Goal: Check status: Check status

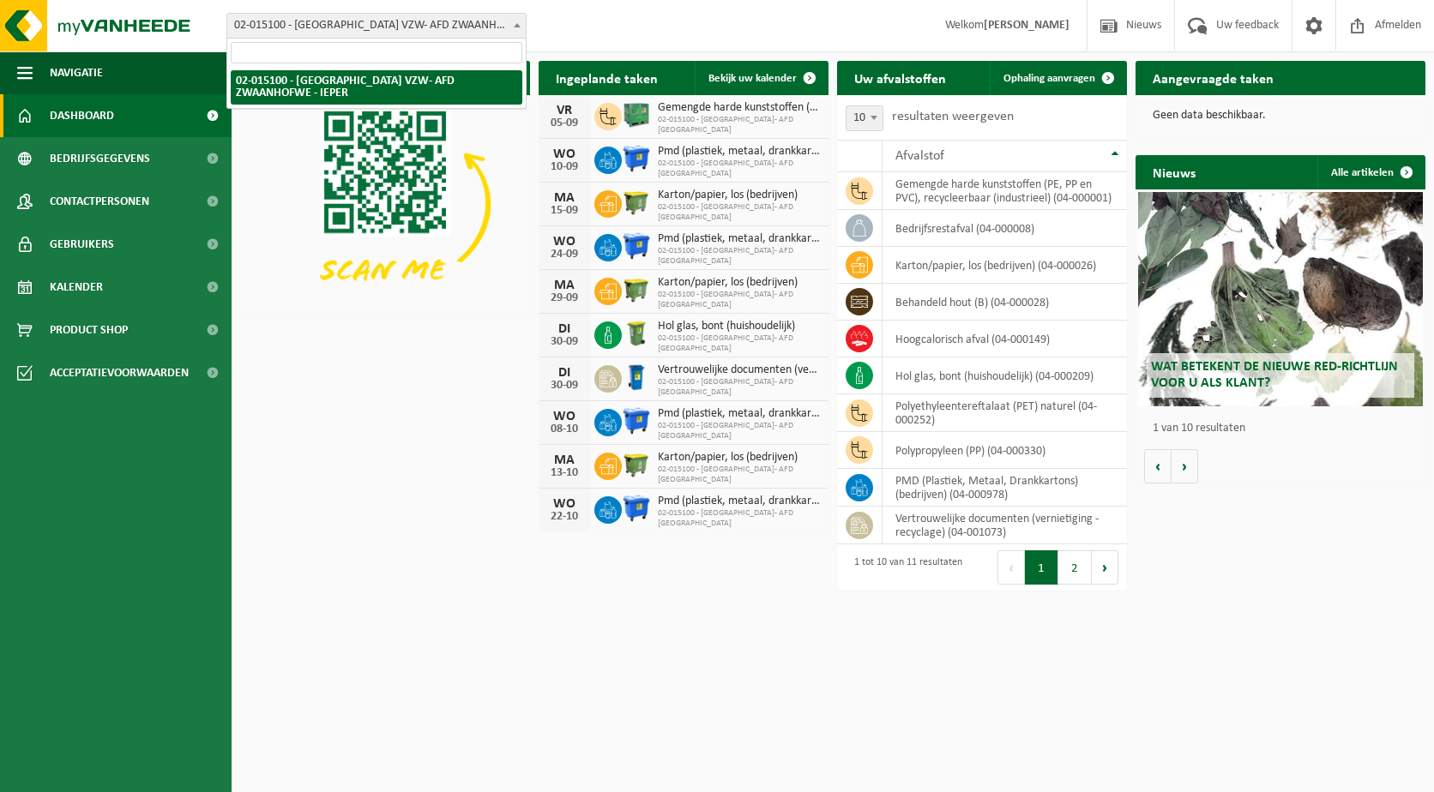
click at [361, 34] on span "02-015100 - [GEOGRAPHIC_DATA] VZW- AFD ZWAANHOFWE - IEPER" at bounding box center [376, 26] width 298 height 24
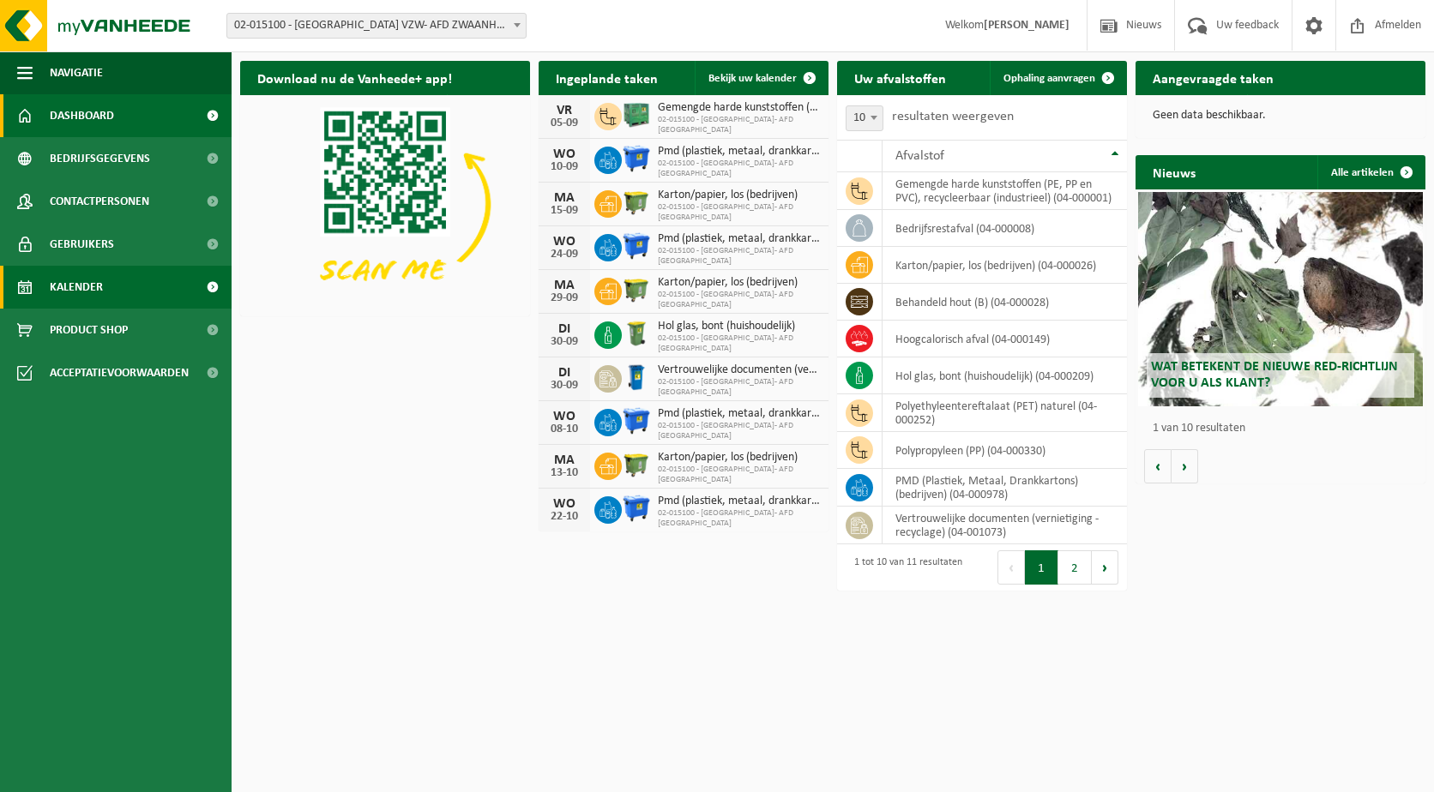
click at [86, 292] on span "Kalender" at bounding box center [76, 287] width 53 height 43
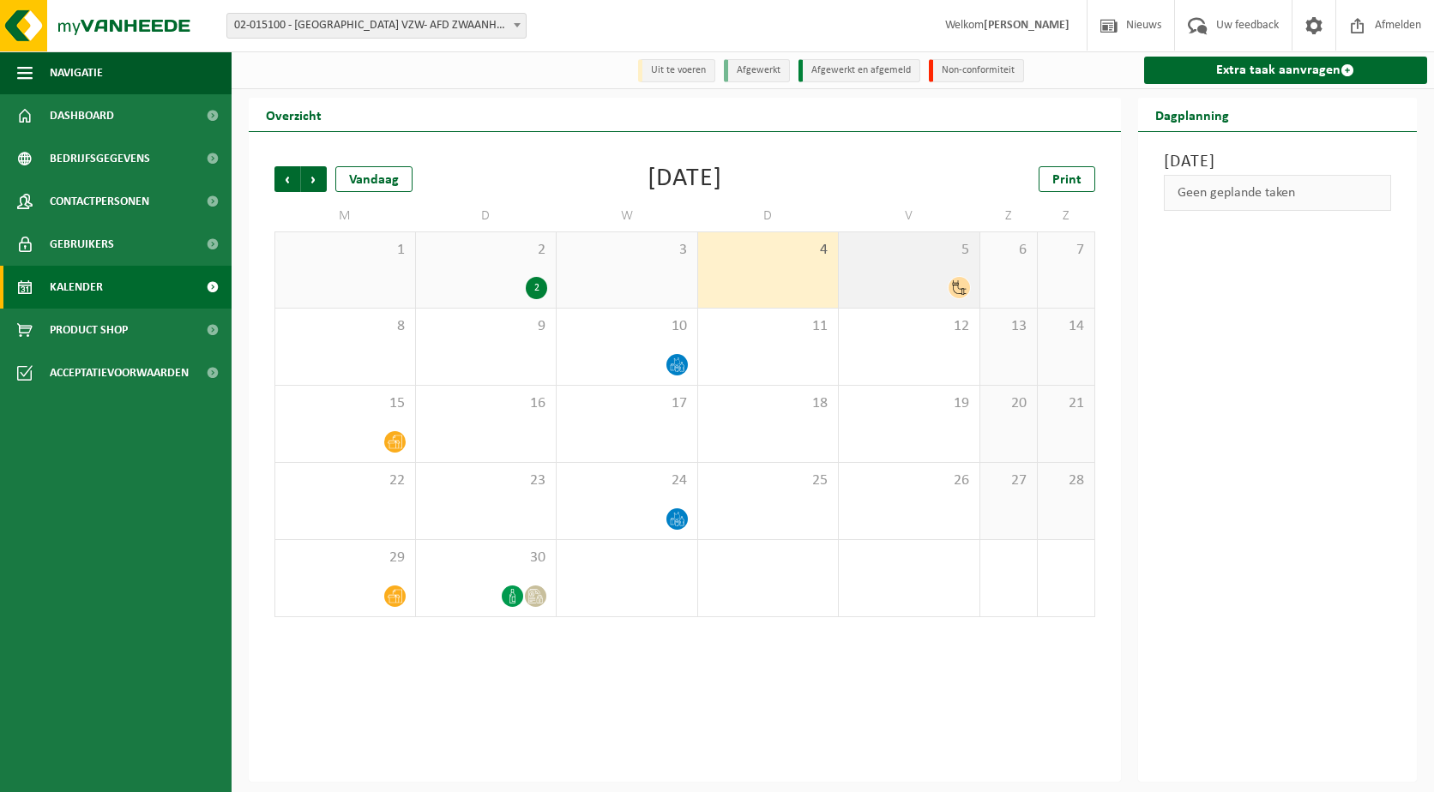
click at [961, 292] on icon at bounding box center [959, 287] width 15 height 15
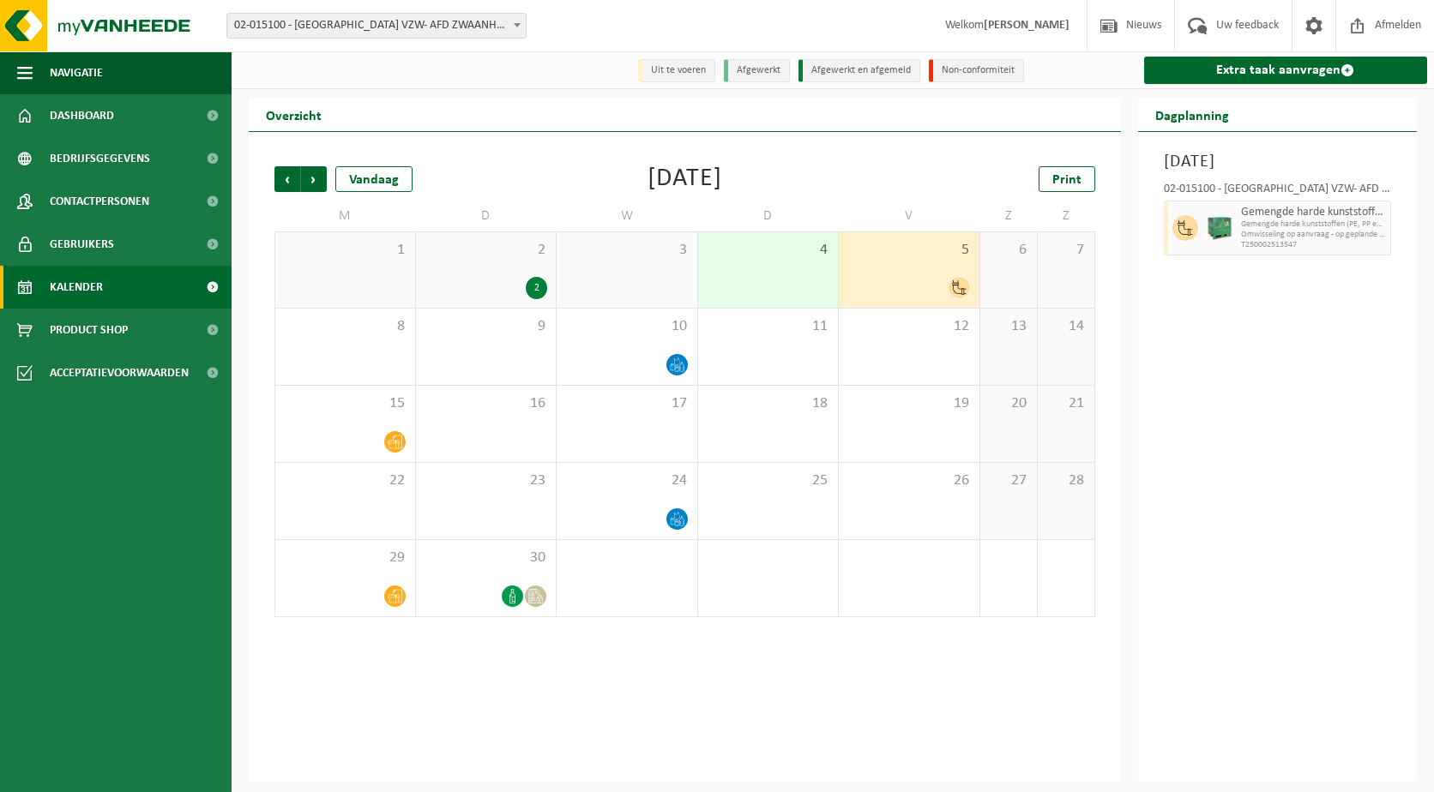
click at [938, 283] on div at bounding box center [909, 287] width 124 height 23
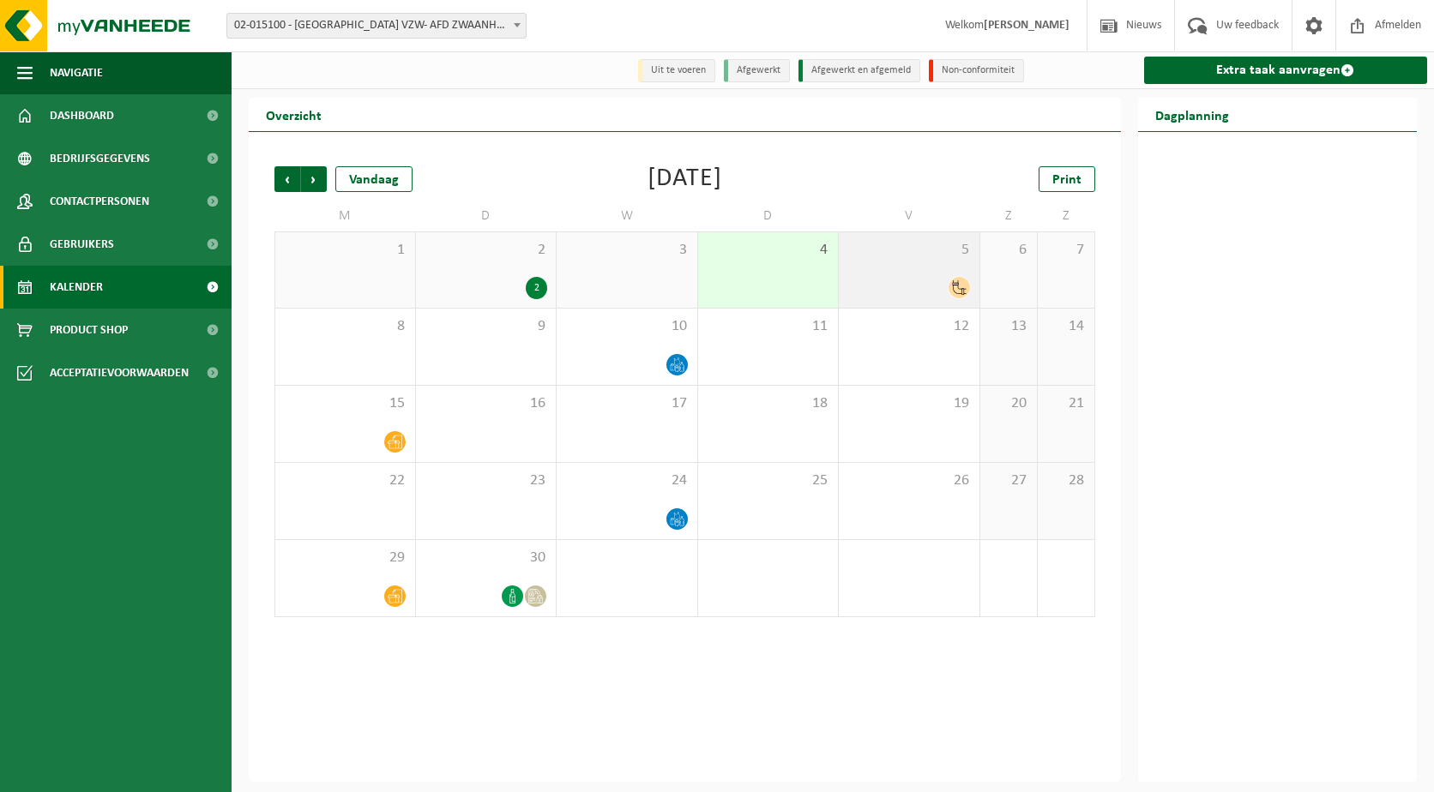
click at [938, 283] on div at bounding box center [909, 287] width 124 height 23
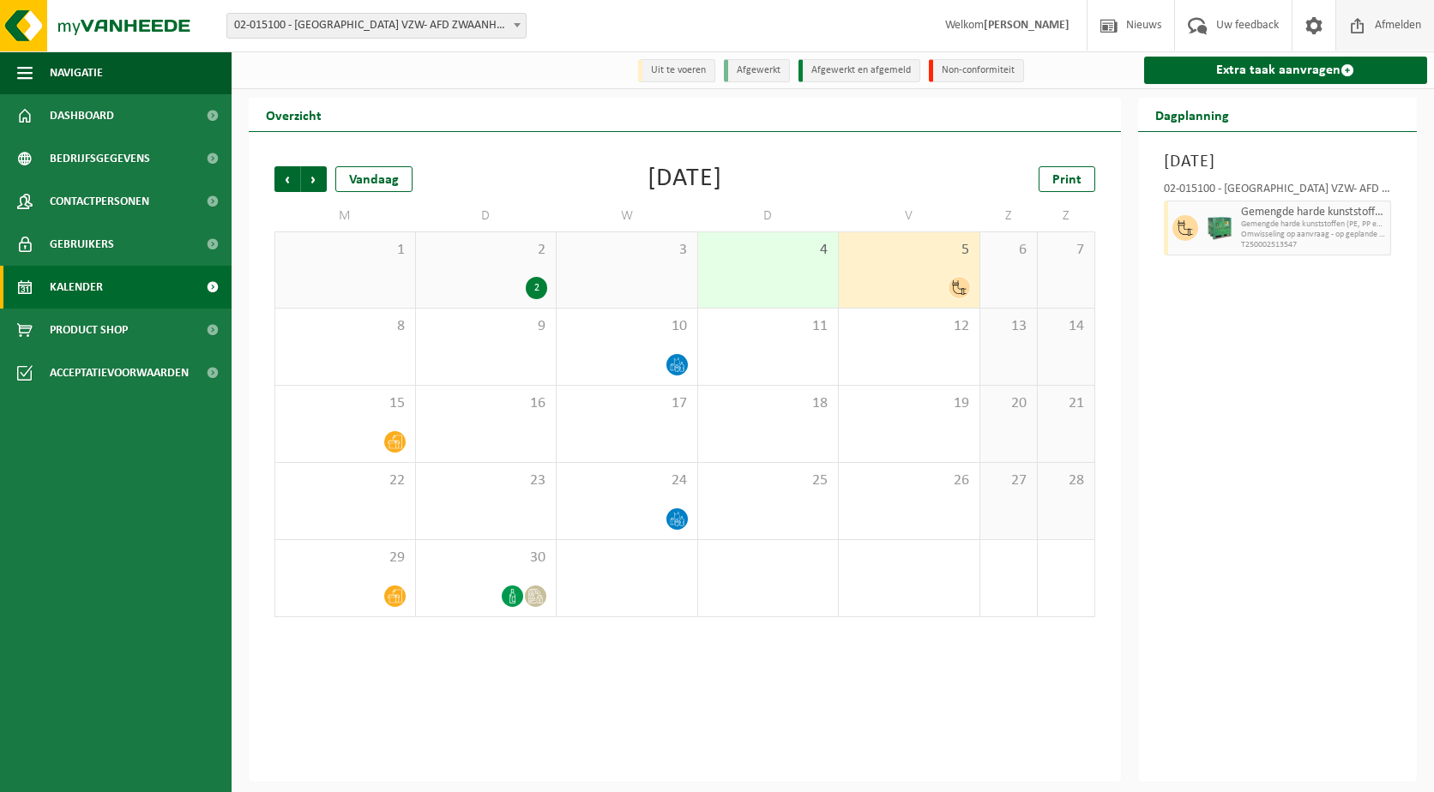
click at [1388, 16] on span "Afmelden" at bounding box center [1398, 25] width 55 height 51
